Goal: Task Accomplishment & Management: Complete application form

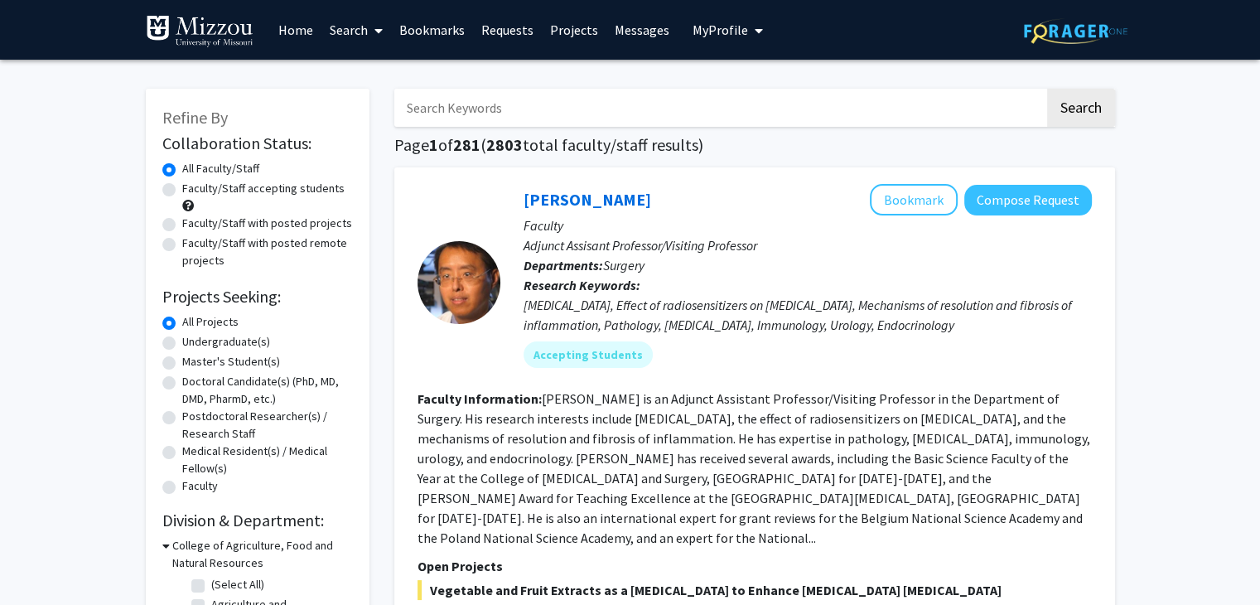
click at [182, 342] on label "Undergraduate(s)" at bounding box center [226, 341] width 88 height 17
click at [182, 342] on input "Undergraduate(s)" at bounding box center [187, 338] width 11 height 11
radio input "true"
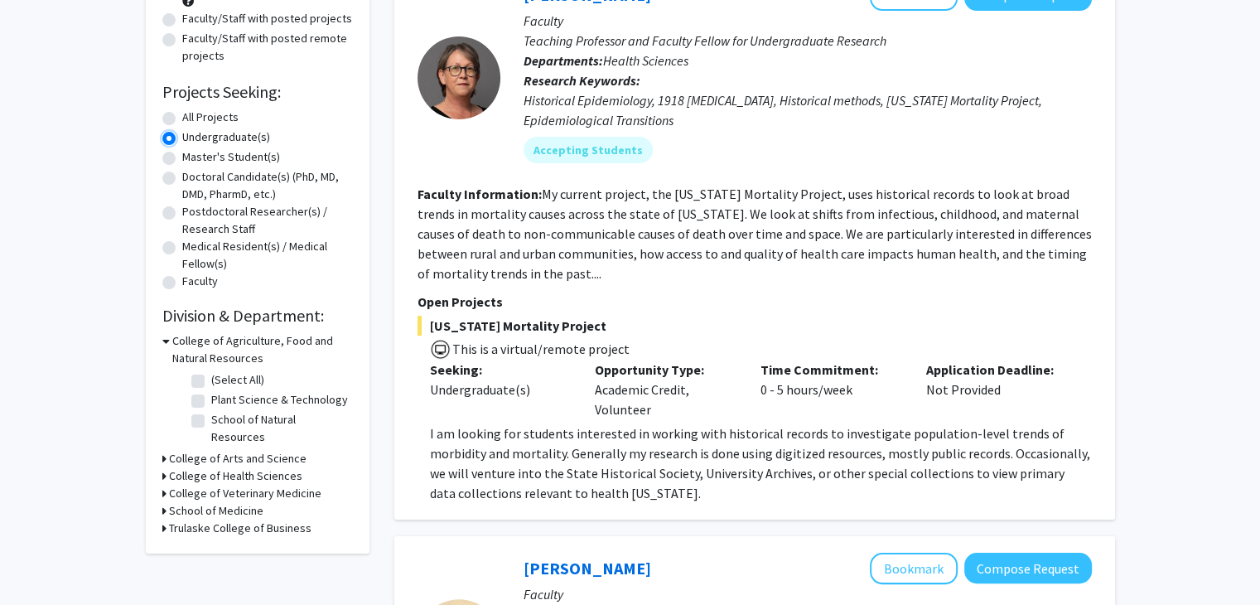
scroll to position [238, 0]
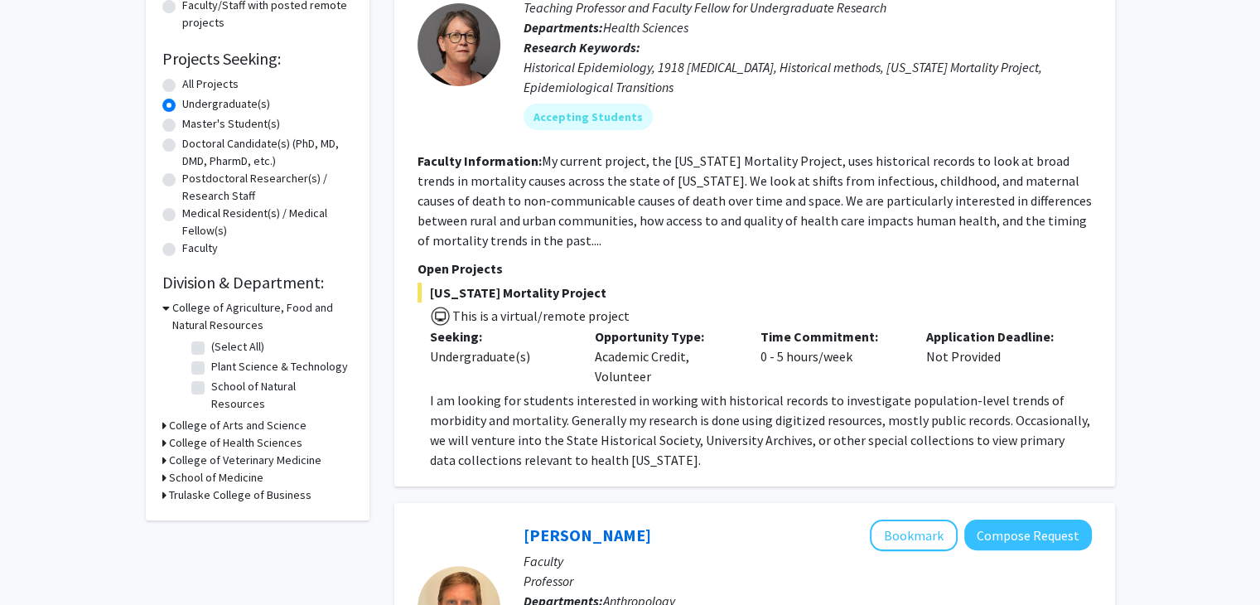
click at [211, 384] on label "School of Natural Resources" at bounding box center [280, 395] width 138 height 35
click at [211, 384] on input "School of Natural Resources" at bounding box center [216, 383] width 11 height 11
checkbox input "true"
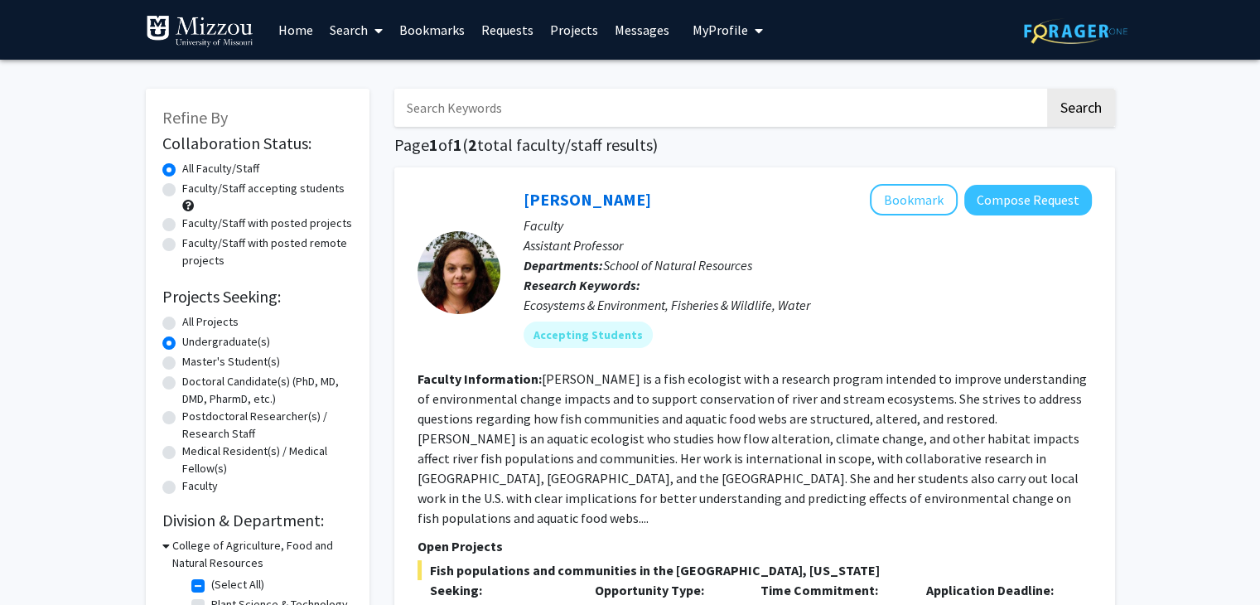
click at [182, 191] on label "Faculty/Staff accepting students" at bounding box center [263, 188] width 162 height 17
click at [182, 191] on input "Faculty/Staff accepting students" at bounding box center [187, 185] width 11 height 11
radio input "true"
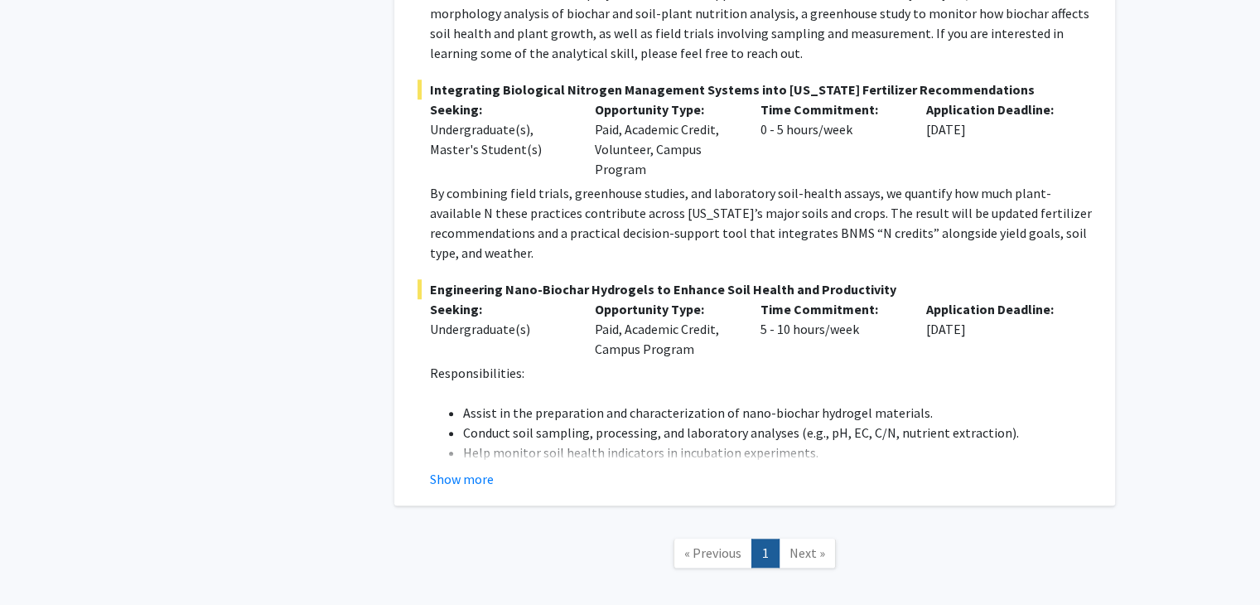
scroll to position [1234, 0]
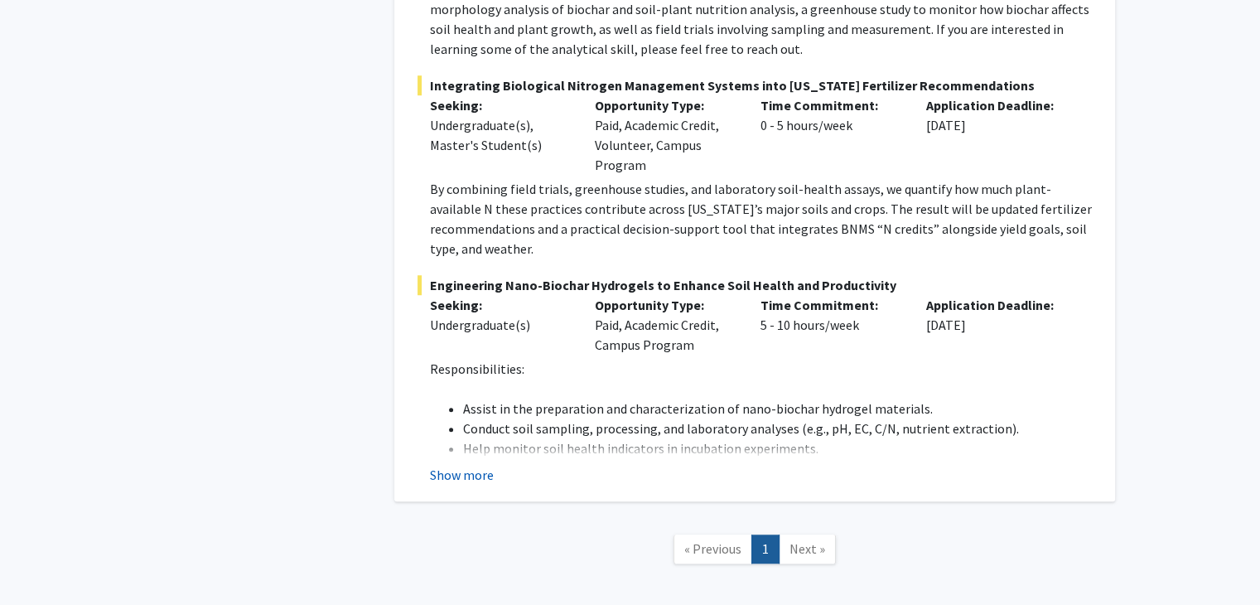
click at [485, 465] on button "Show more" at bounding box center [462, 475] width 64 height 20
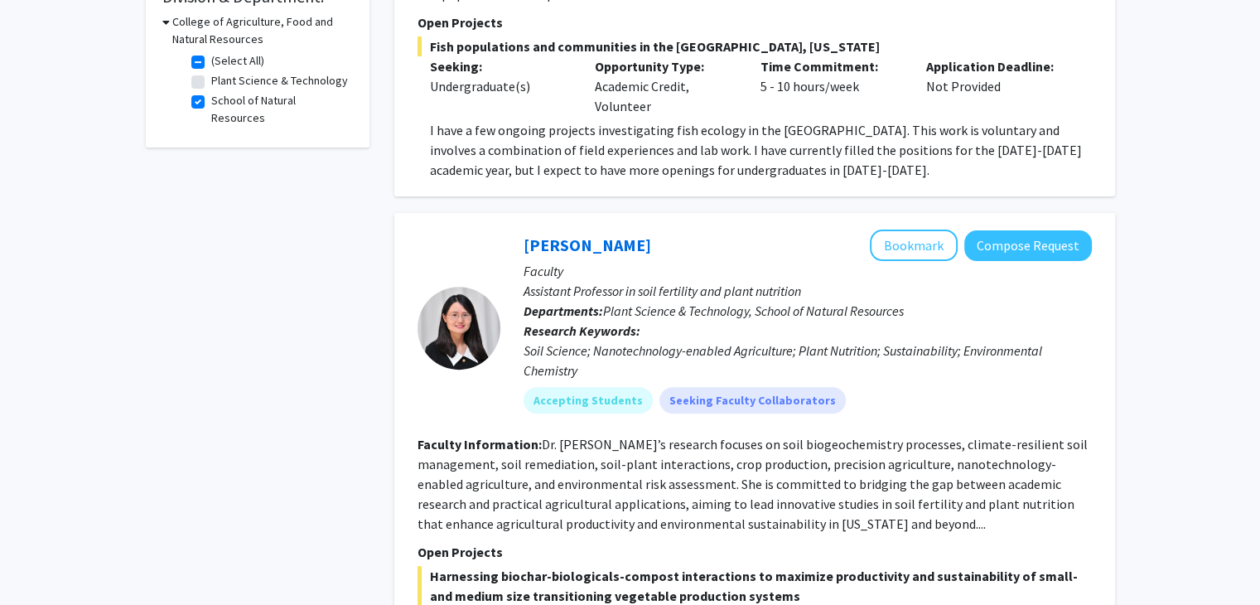
scroll to position [514, 0]
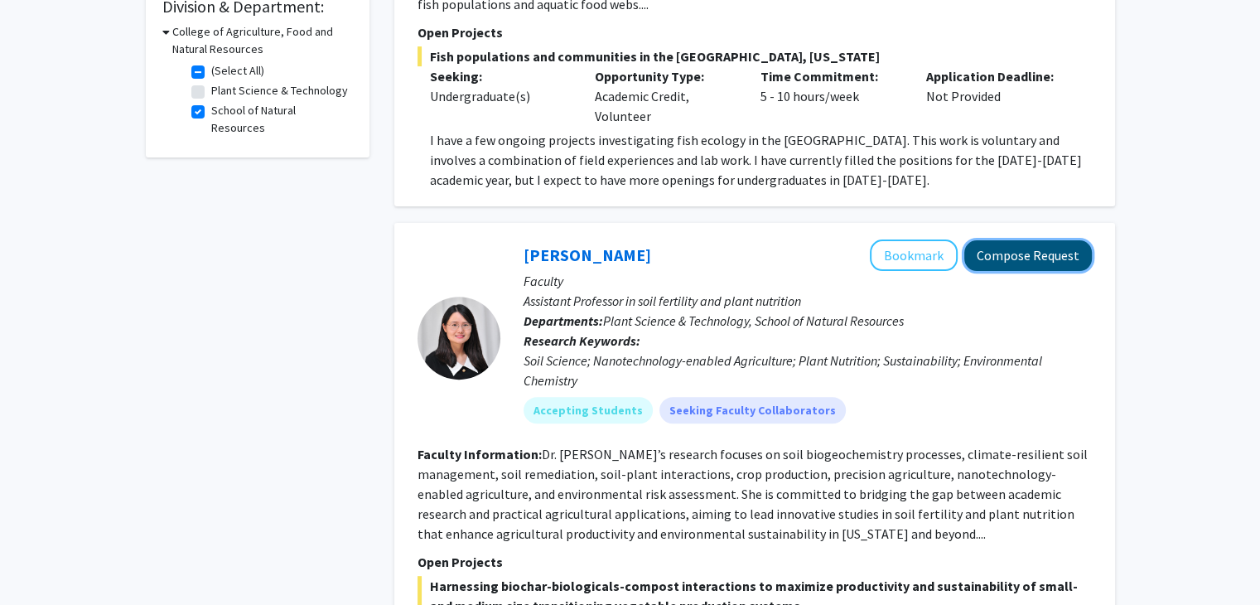
click at [1004, 243] on button "Compose Request" at bounding box center [1028, 255] width 128 height 31
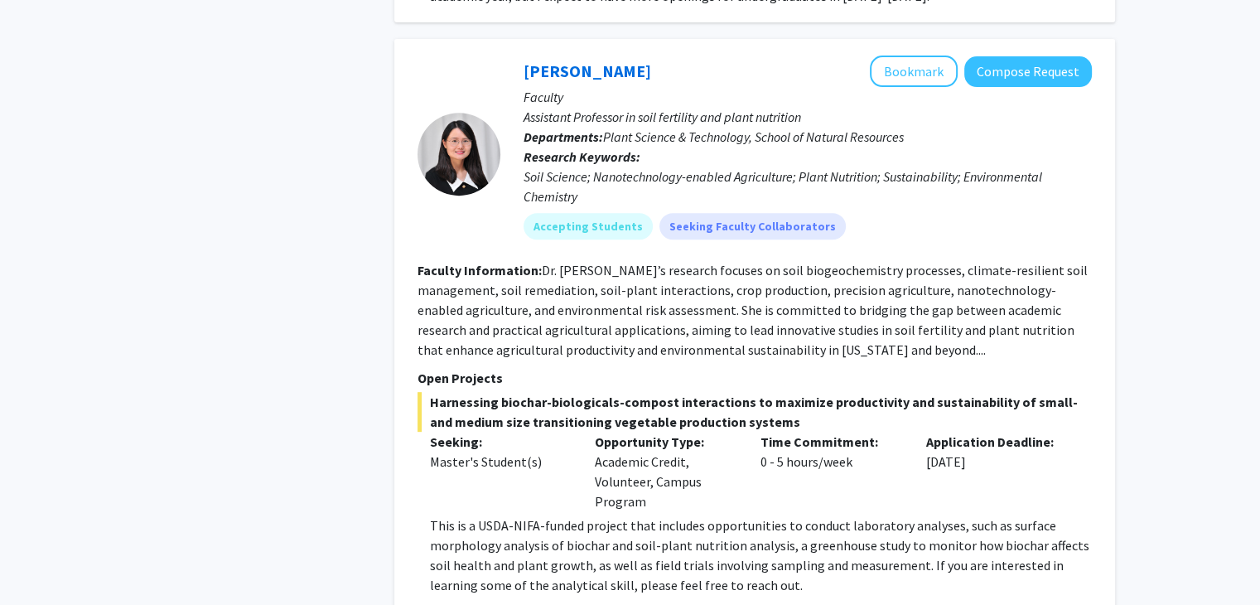
scroll to position [680, 0]
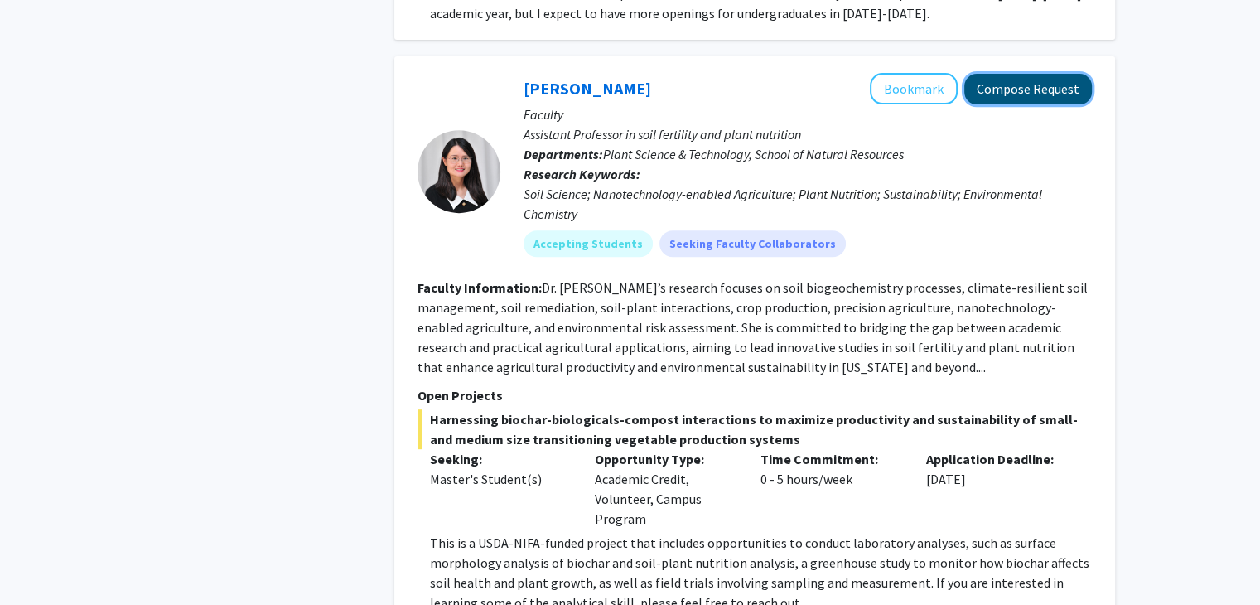
click at [1055, 74] on button "Compose Request" at bounding box center [1028, 89] width 128 height 31
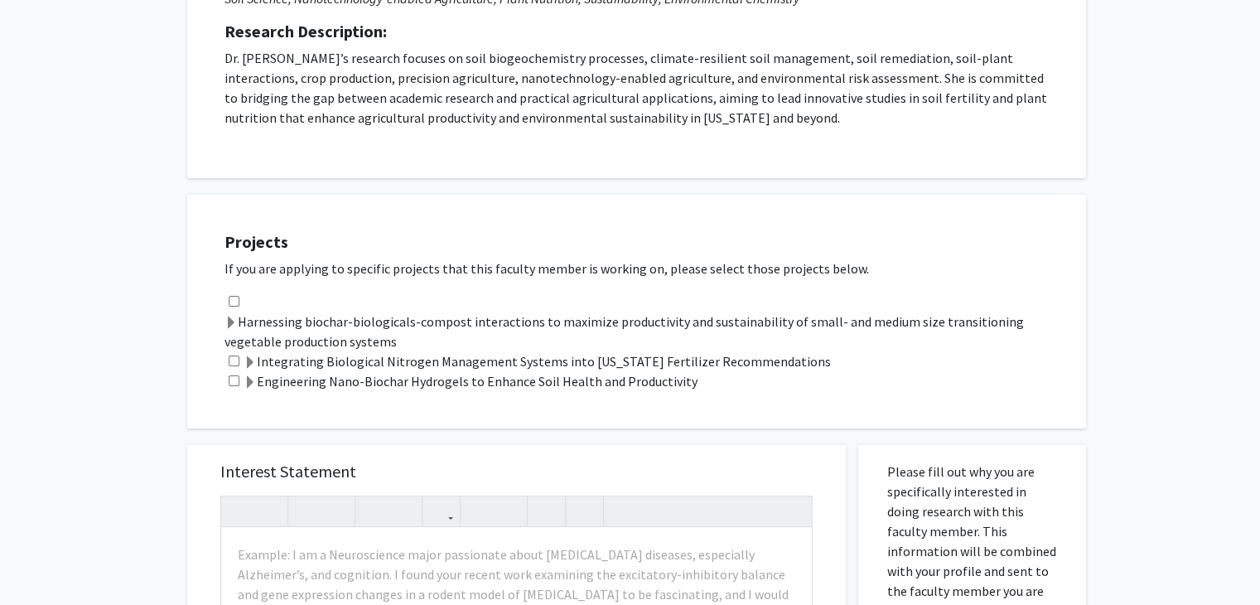
scroll to position [282, 0]
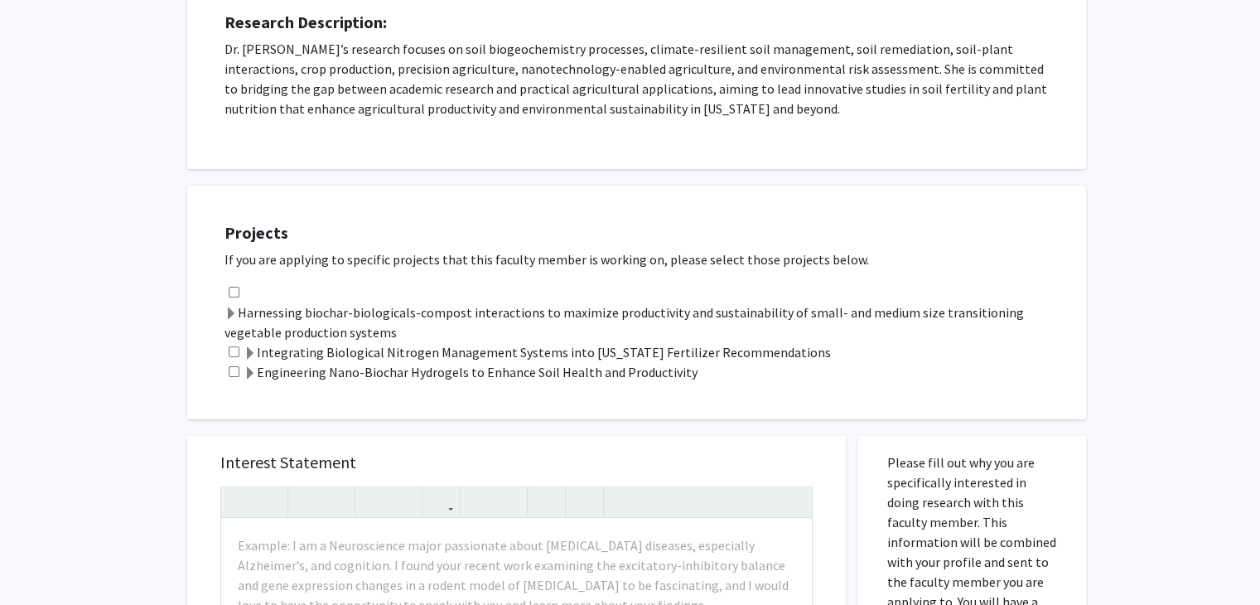
click at [230, 351] on input "checkbox" at bounding box center [234, 351] width 11 height 11
checkbox input "true"
click at [231, 370] on input "checkbox" at bounding box center [234, 371] width 11 height 11
checkbox input "true"
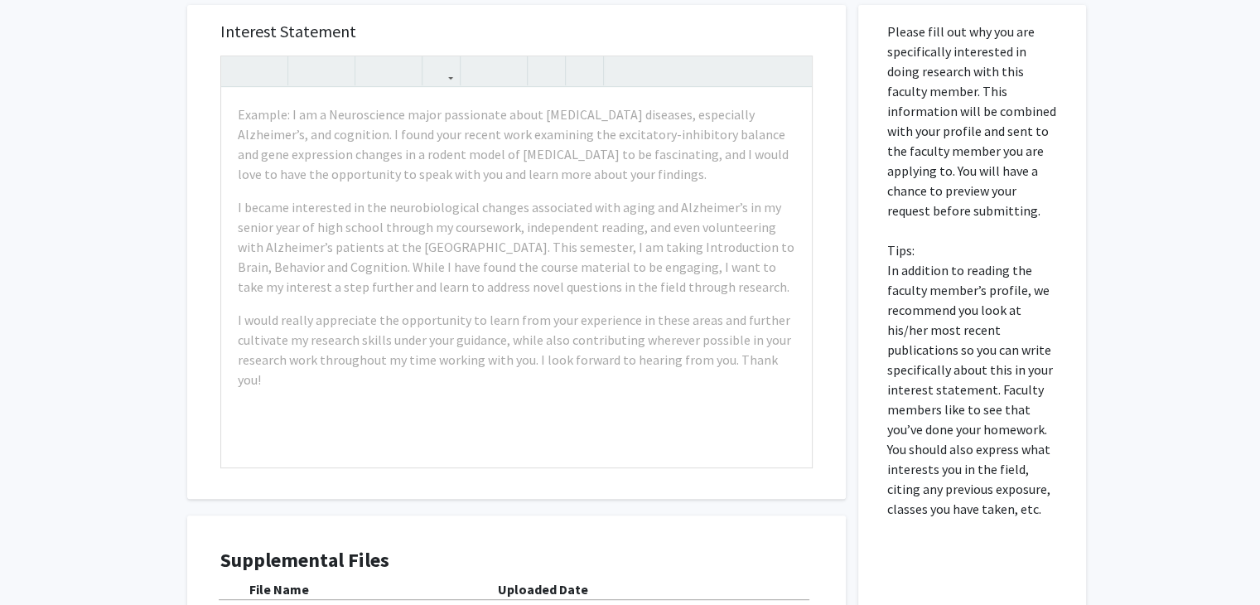
scroll to position [714, 0]
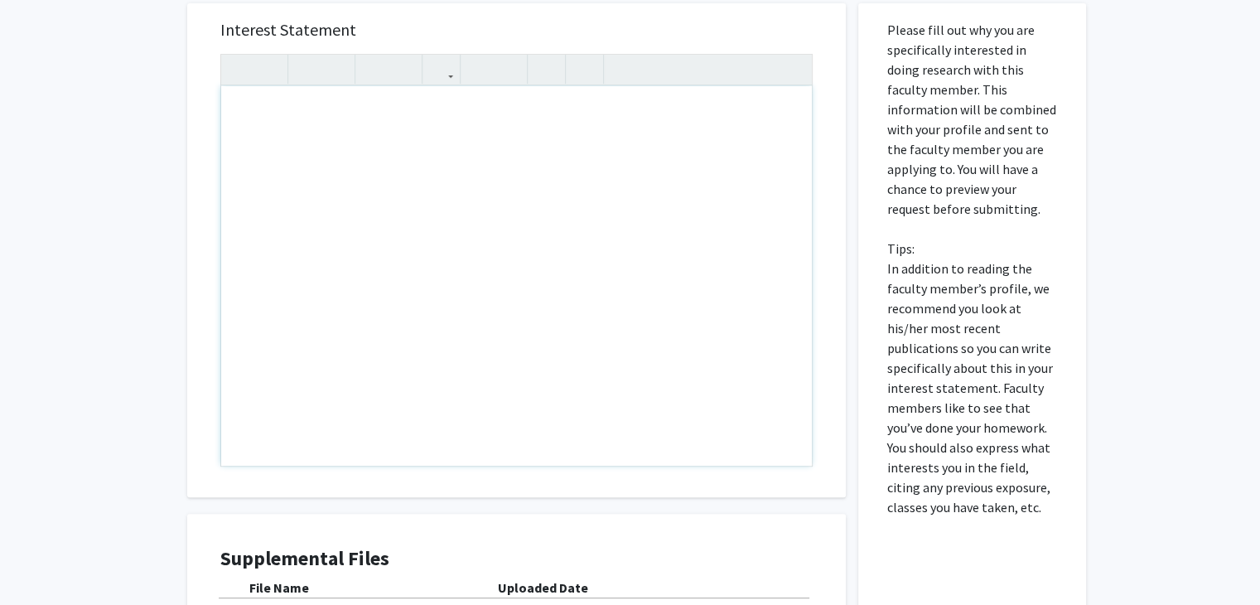
click at [575, 390] on div "Note to users with screen readers: Please press Alt+0 or Option+0 to deactivate…" at bounding box center [516, 275] width 591 height 379
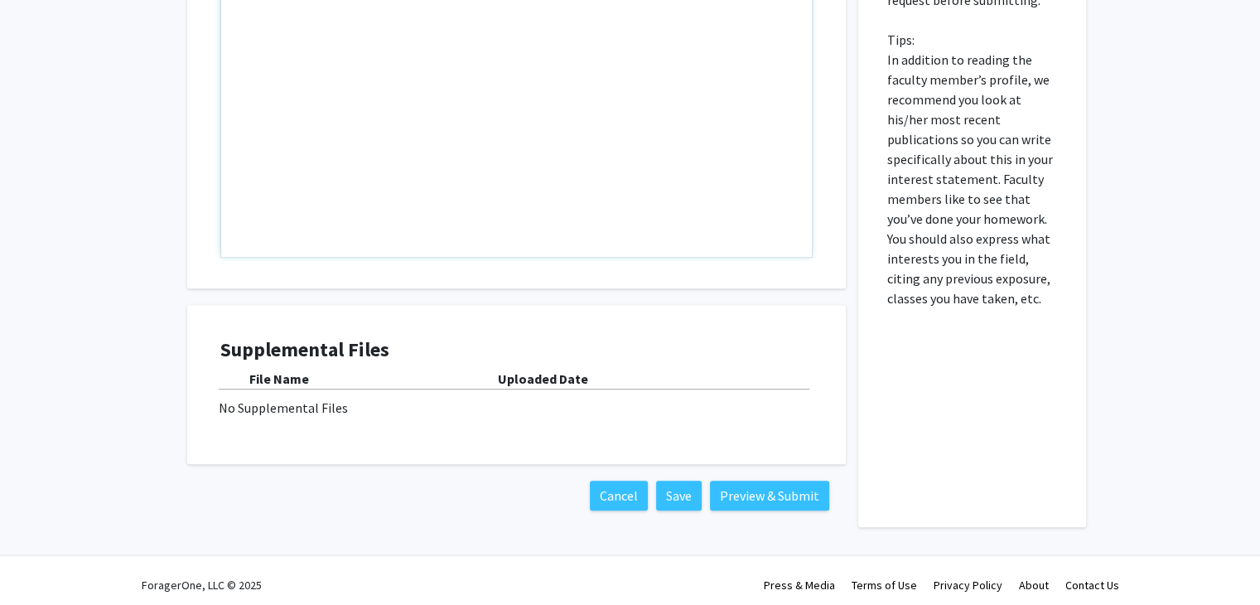
scroll to position [931, 0]
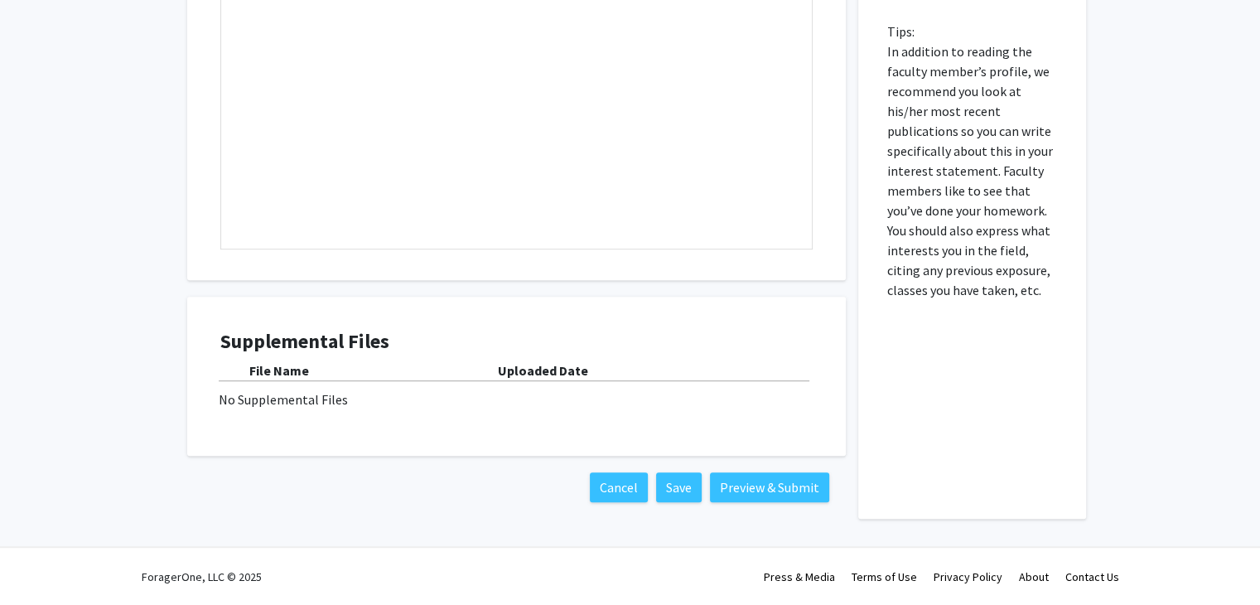
click at [255, 395] on div "No Supplemental Files" at bounding box center [517, 399] width 596 height 20
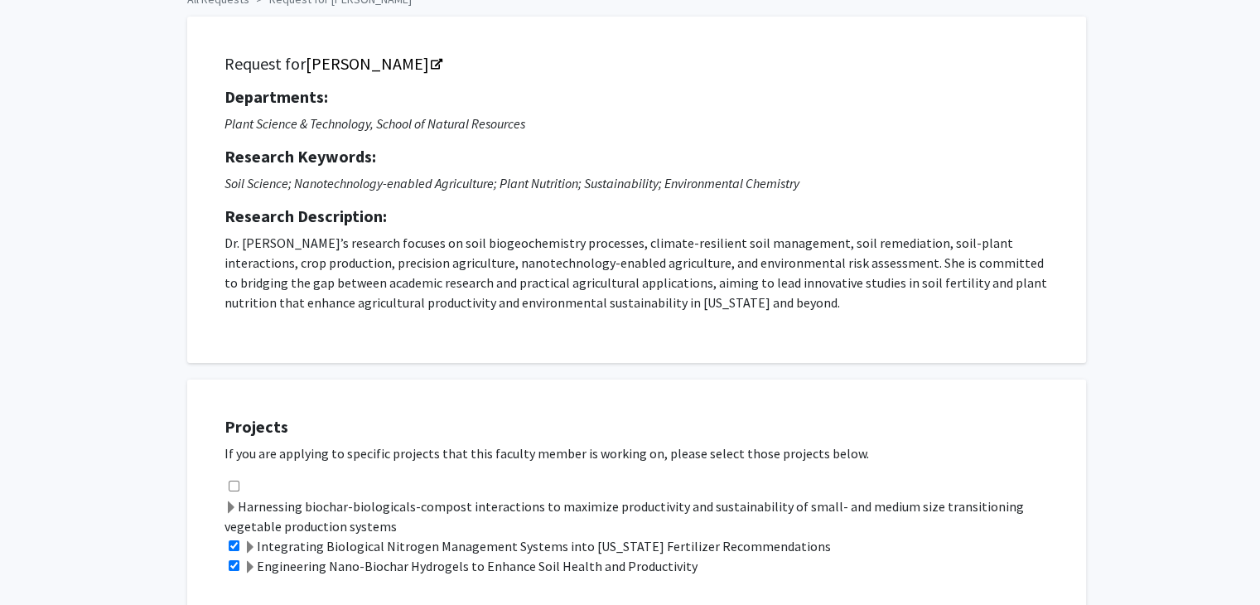
scroll to position [0, 0]
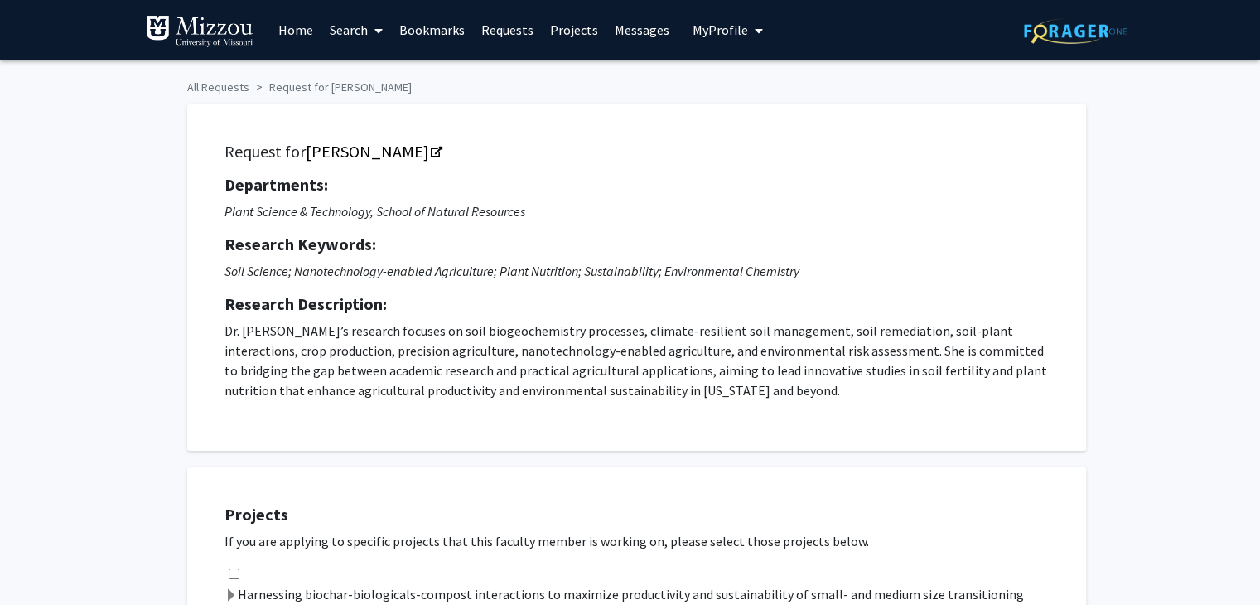
click at [724, 30] on span "My Profile" at bounding box center [721, 30] width 56 height 17
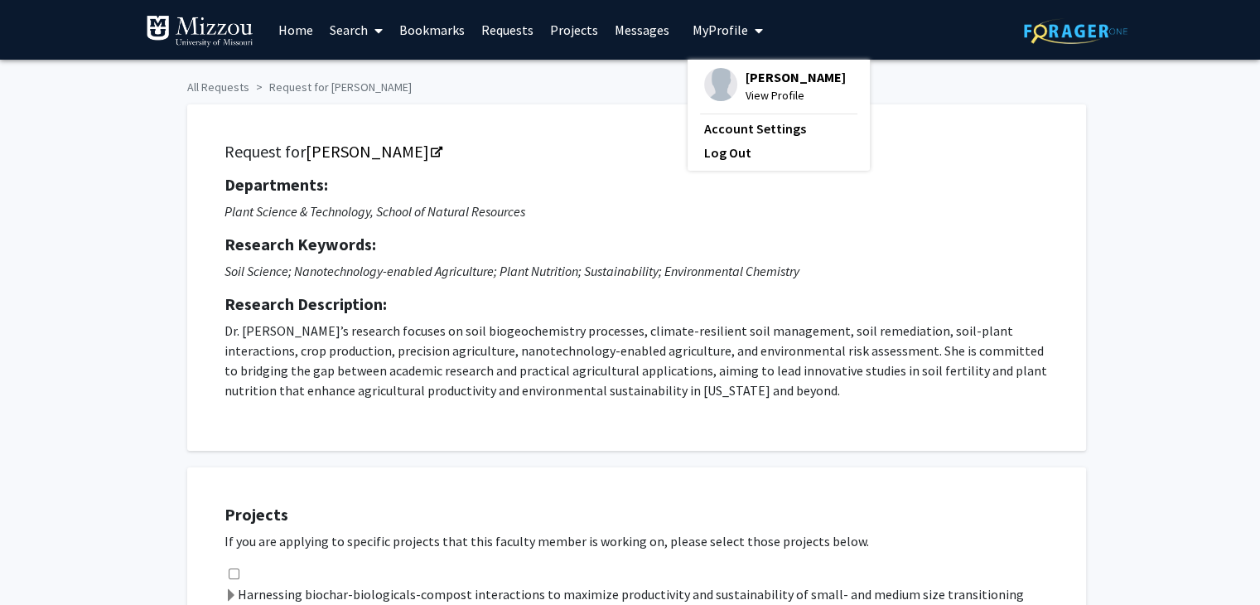
click at [750, 97] on span "View Profile" at bounding box center [796, 95] width 100 height 18
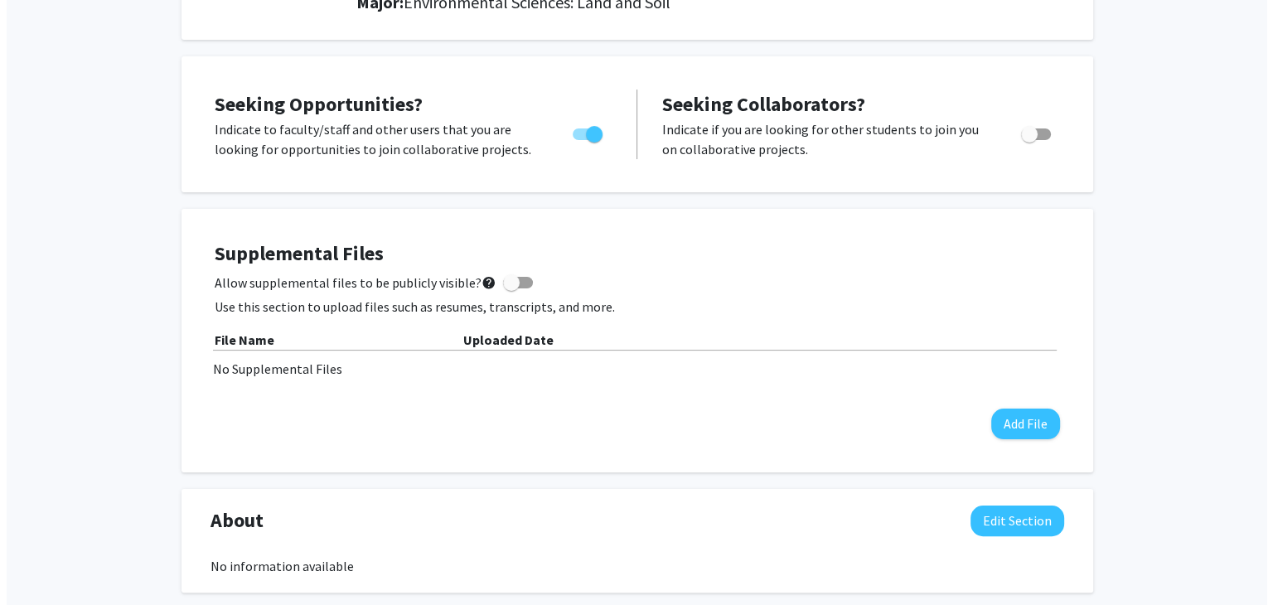
scroll to position [384, 0]
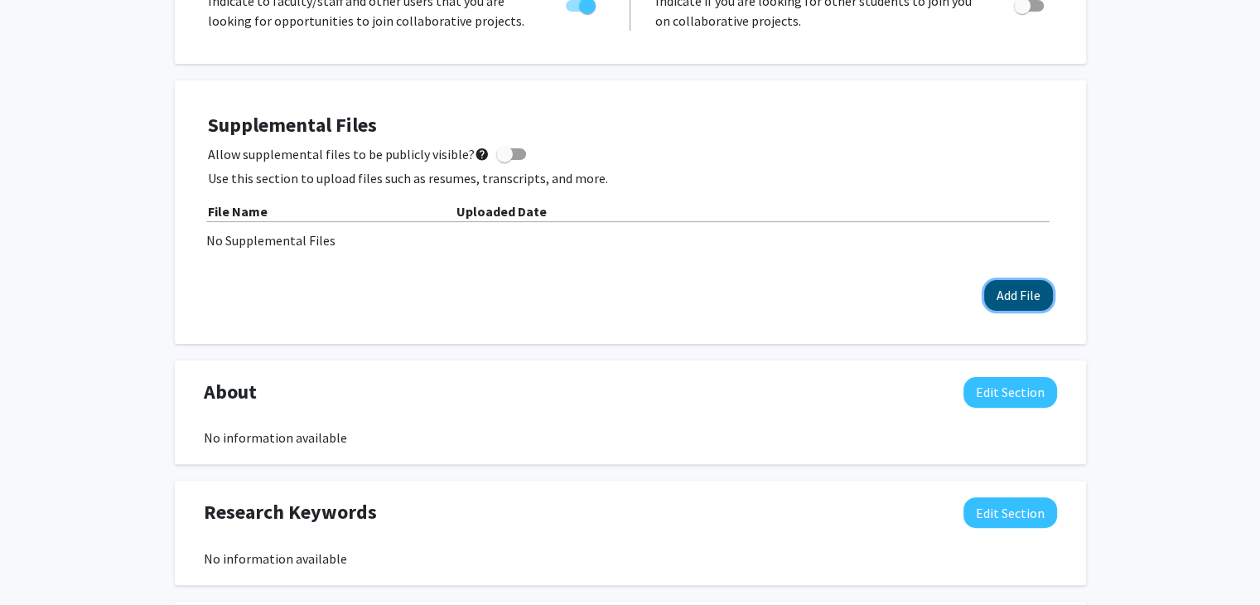
click at [1004, 299] on button "Add File" at bounding box center [1018, 295] width 69 height 31
